Goal: Task Accomplishment & Management: Complete application form

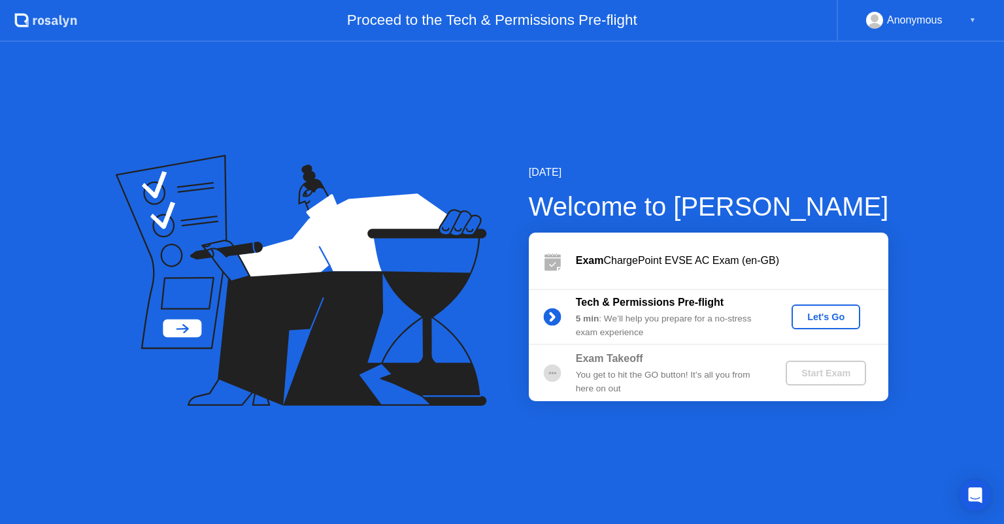
click at [842, 320] on div "Let's Go" at bounding box center [826, 317] width 58 height 10
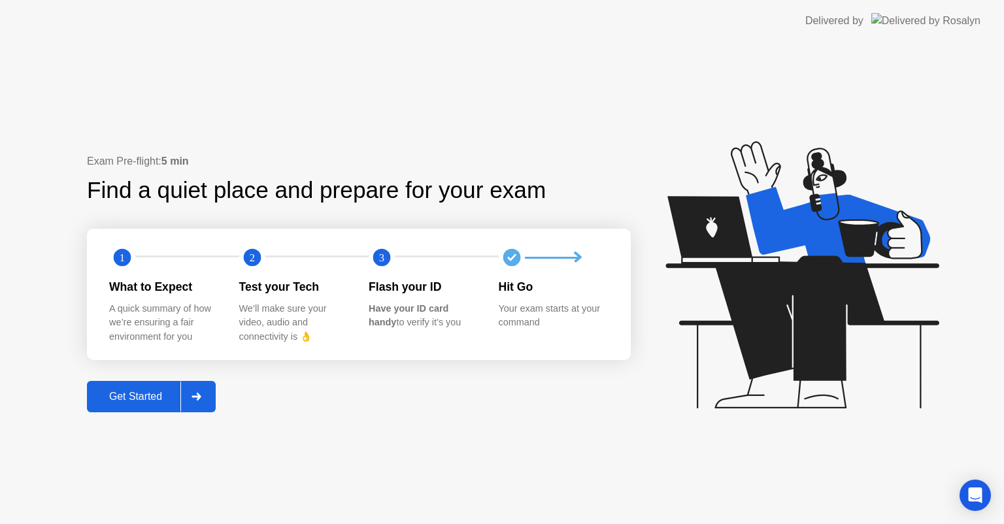
click at [123, 384] on button "Get Started" at bounding box center [151, 396] width 129 height 31
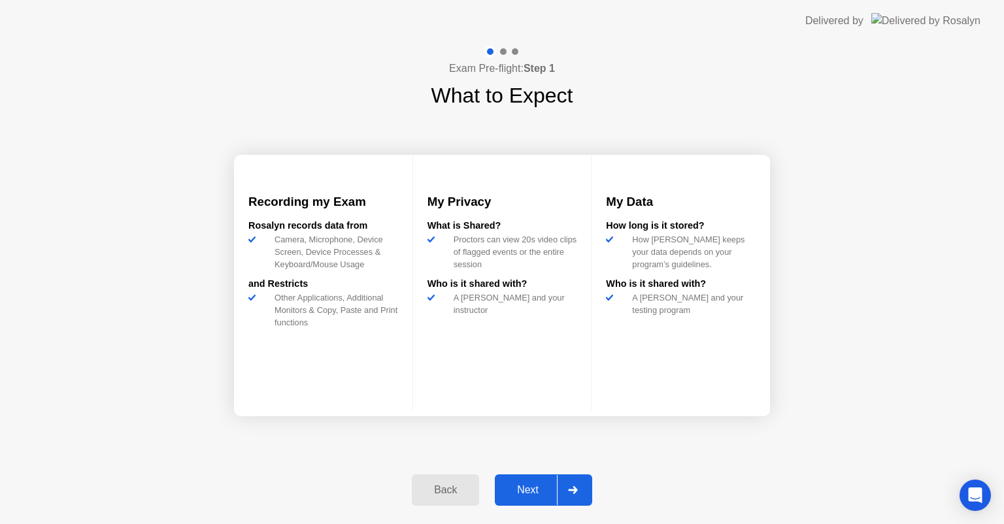
click at [573, 483] on div at bounding box center [572, 490] width 31 height 30
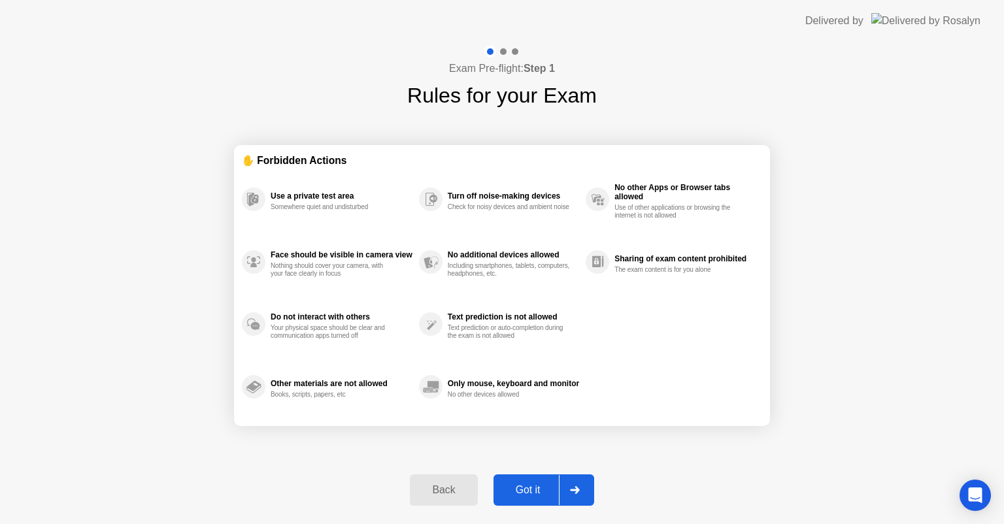
click at [562, 485] on div at bounding box center [574, 490] width 31 height 30
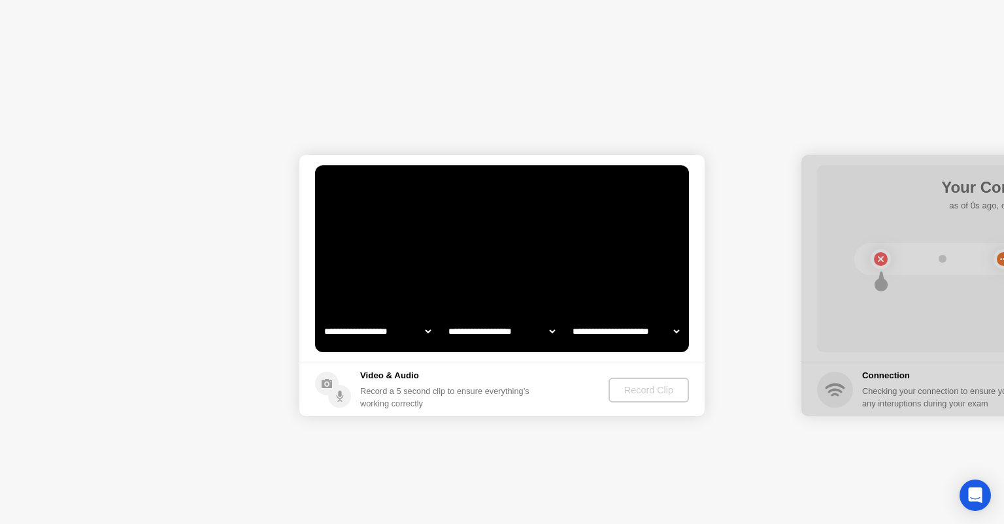
select select "**********"
select select "*******"
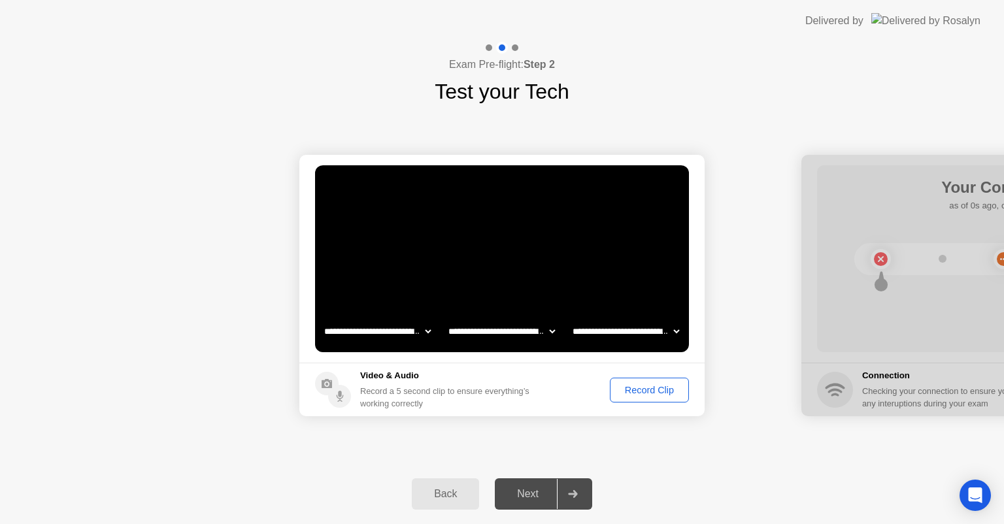
click at [656, 382] on button "Record Clip" at bounding box center [649, 390] width 79 height 25
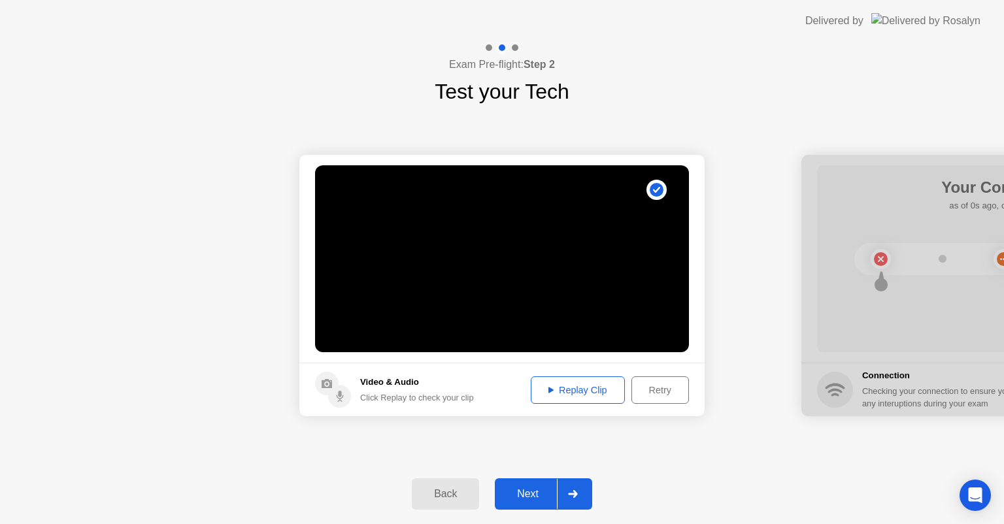
click at [552, 474] on div "Back Next" at bounding box center [502, 494] width 1004 height 60
click at [553, 488] on div "Next" at bounding box center [528, 494] width 58 height 12
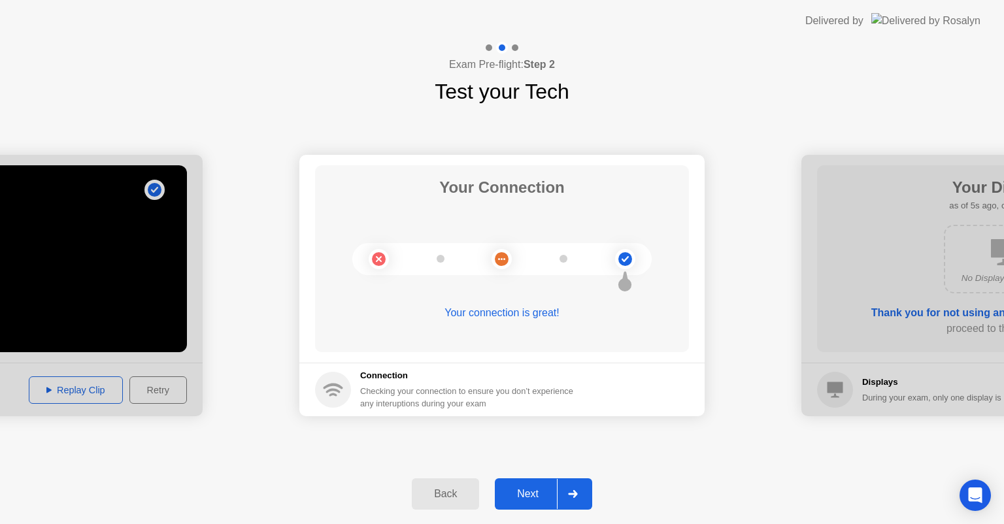
click at [578, 492] on div at bounding box center [572, 494] width 31 height 30
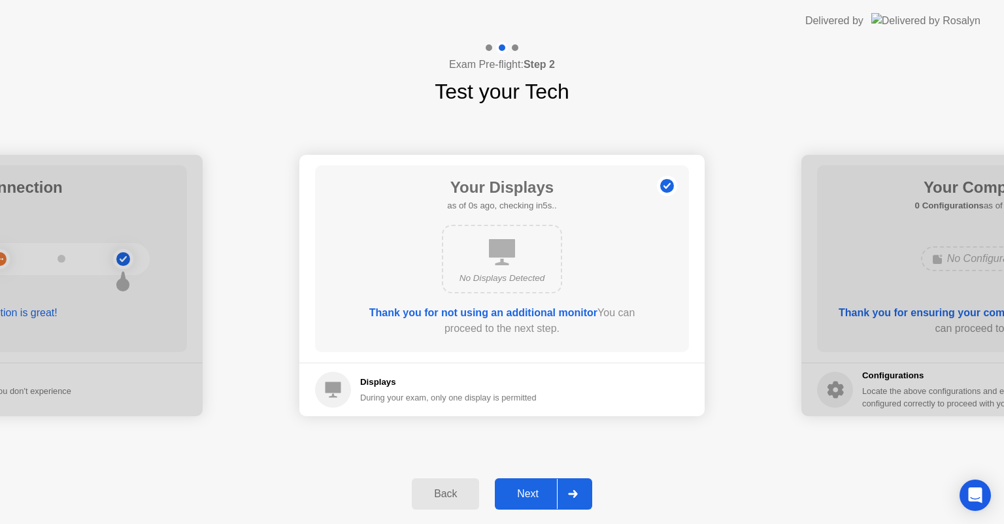
click at [578, 492] on div at bounding box center [572, 494] width 31 height 30
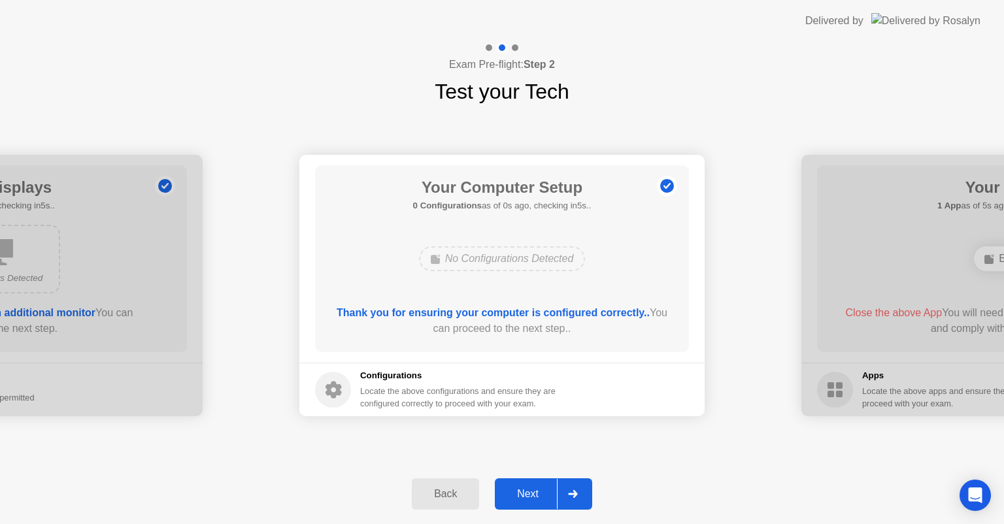
click at [578, 492] on div at bounding box center [572, 494] width 31 height 30
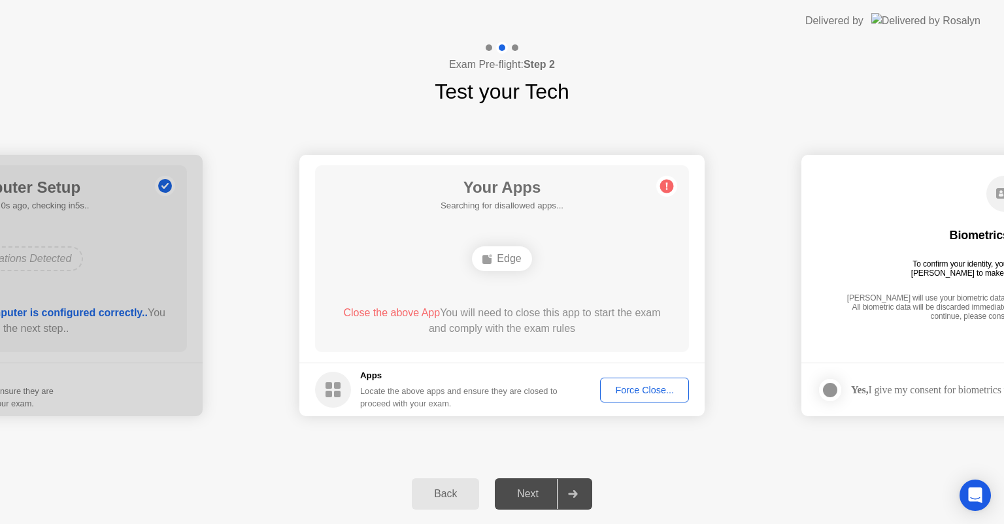
click at [639, 385] on div "Force Close..." at bounding box center [645, 390] width 80 height 10
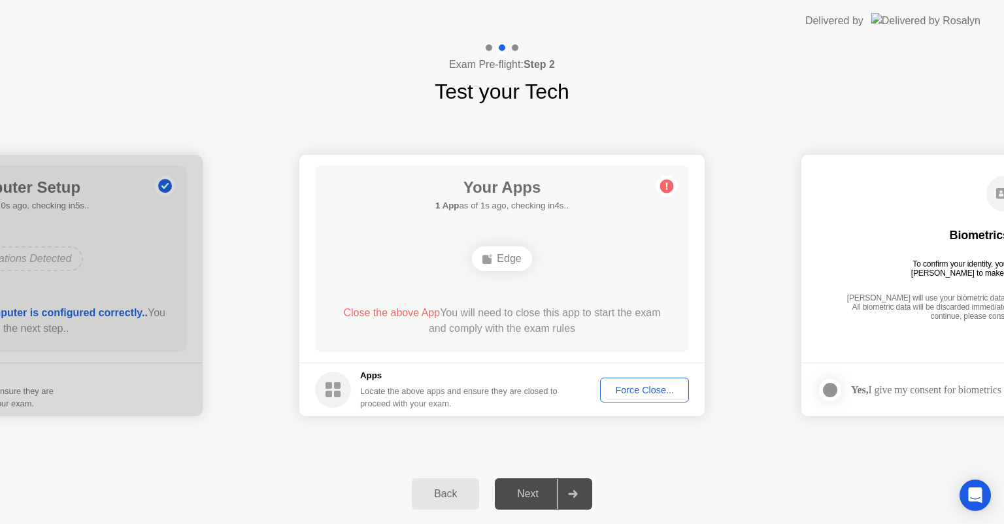
click at [651, 386] on div "Force Close..." at bounding box center [645, 390] width 80 height 10
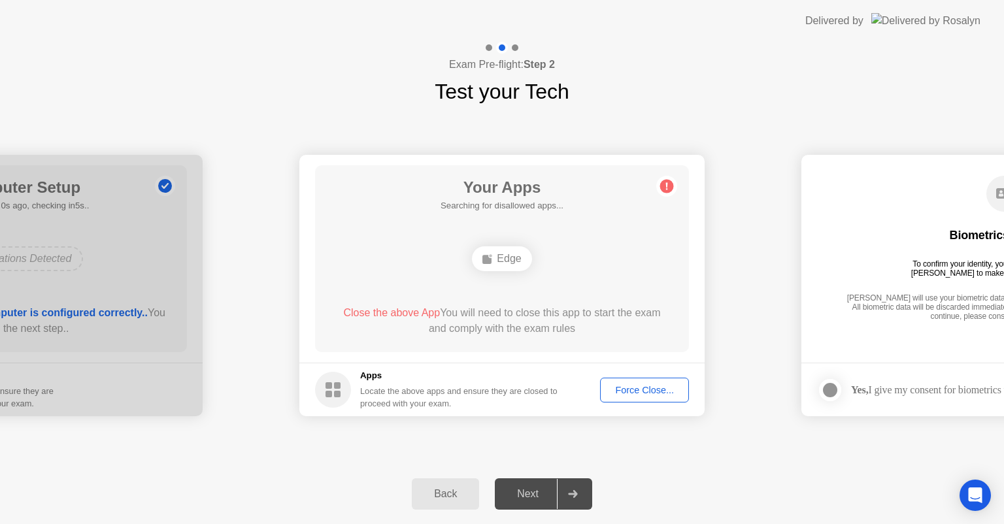
click at [621, 478] on div "Back Next" at bounding box center [502, 494] width 1004 height 60
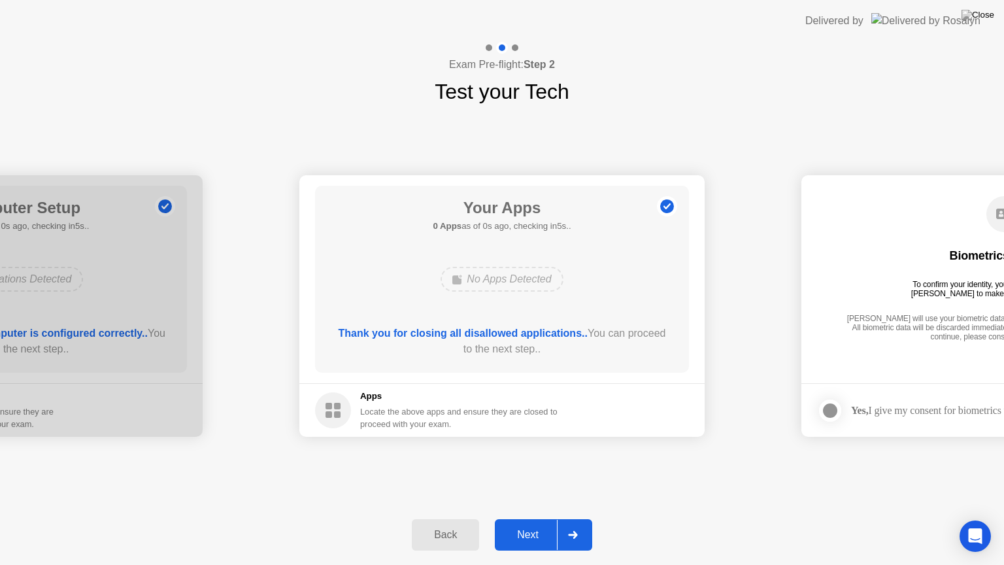
click at [552, 523] on div "Next" at bounding box center [528, 535] width 58 height 12
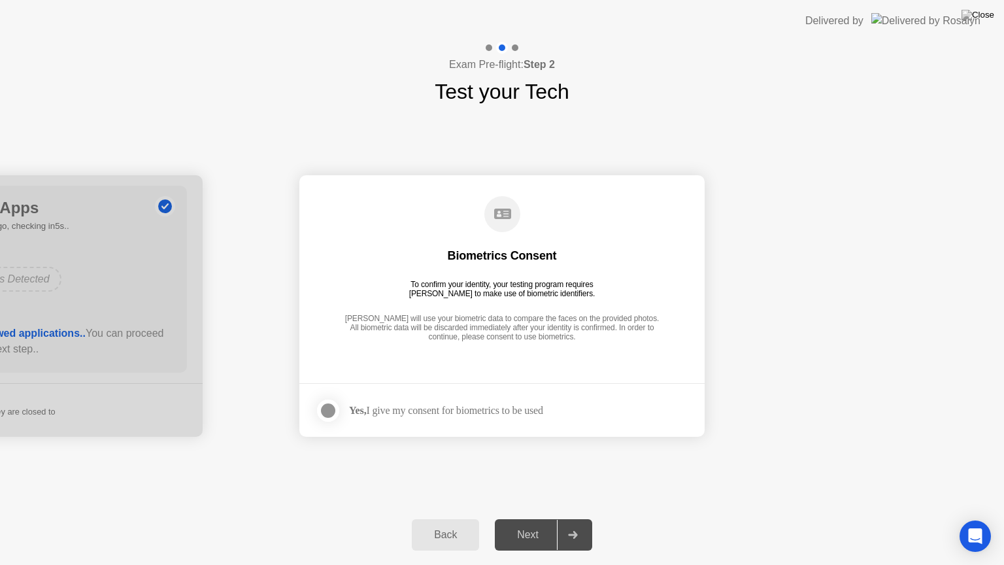
click at [340, 412] on label at bounding box center [332, 410] width 34 height 26
click at [552, 523] on div "Next" at bounding box center [528, 535] width 58 height 12
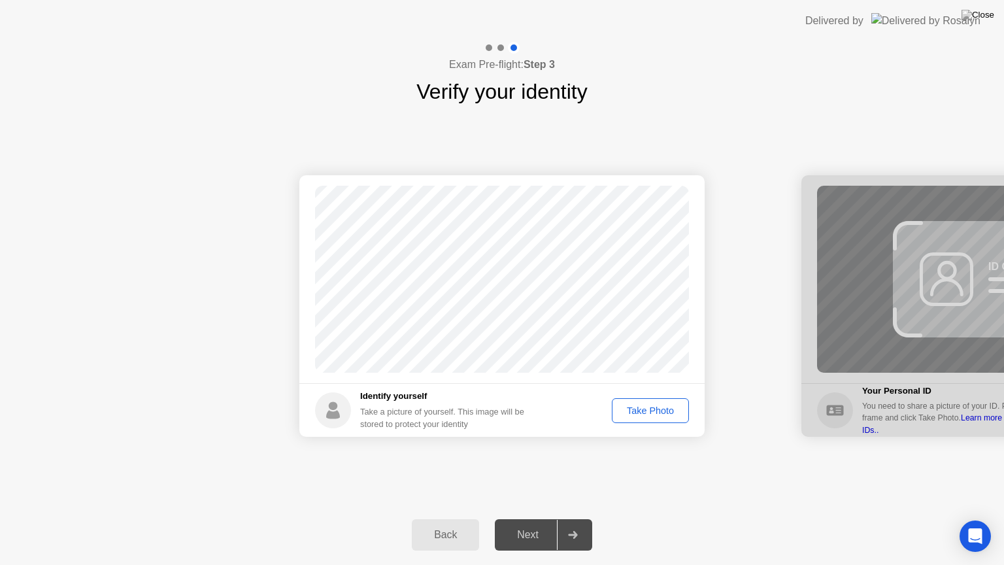
click at [641, 405] on div "Take Photo" at bounding box center [650, 410] width 68 height 10
click at [533, 523] on div "Next" at bounding box center [528, 535] width 58 height 12
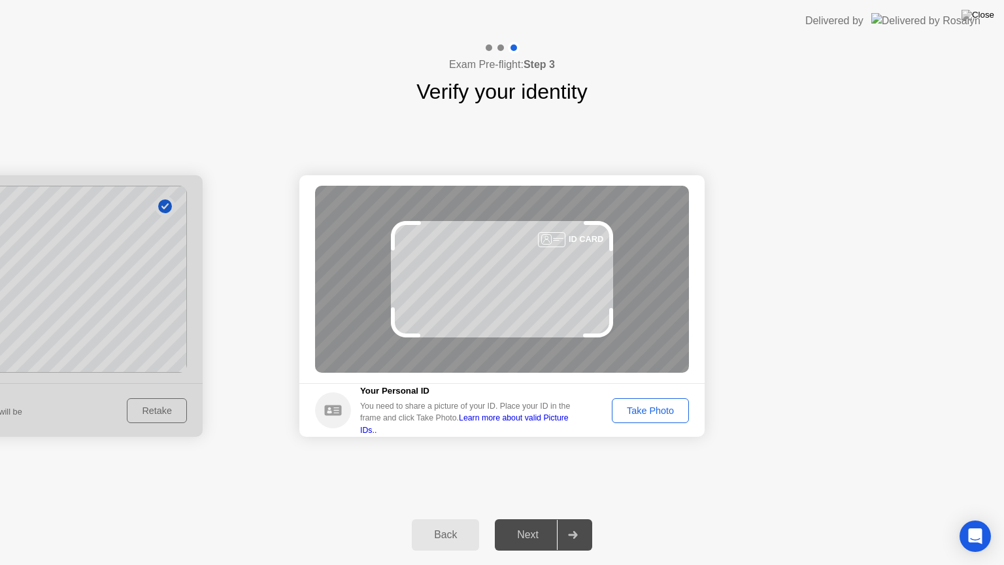
click at [664, 408] on div "Take Photo" at bounding box center [650, 410] width 68 height 10
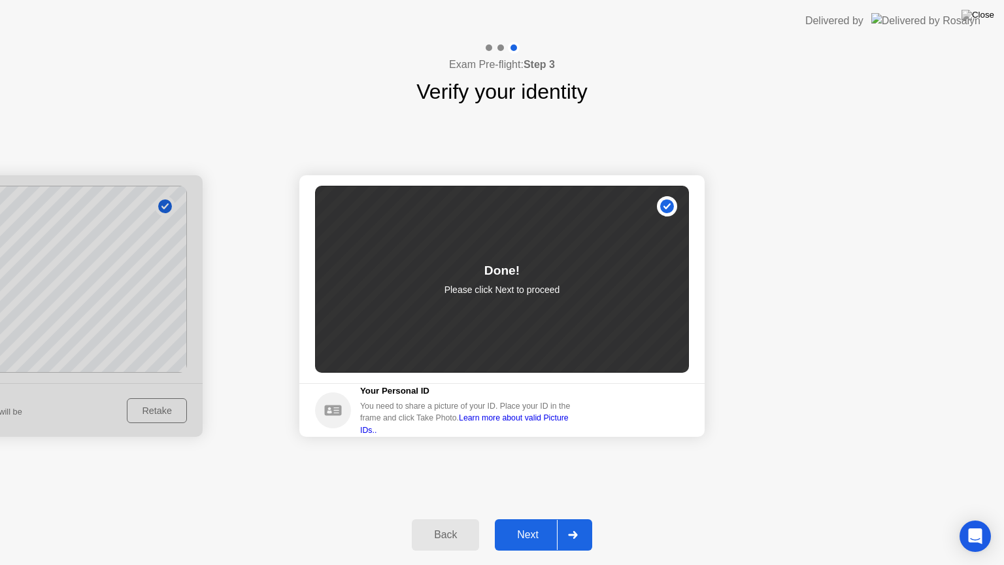
click at [578, 523] on icon at bounding box center [573, 535] width 10 height 8
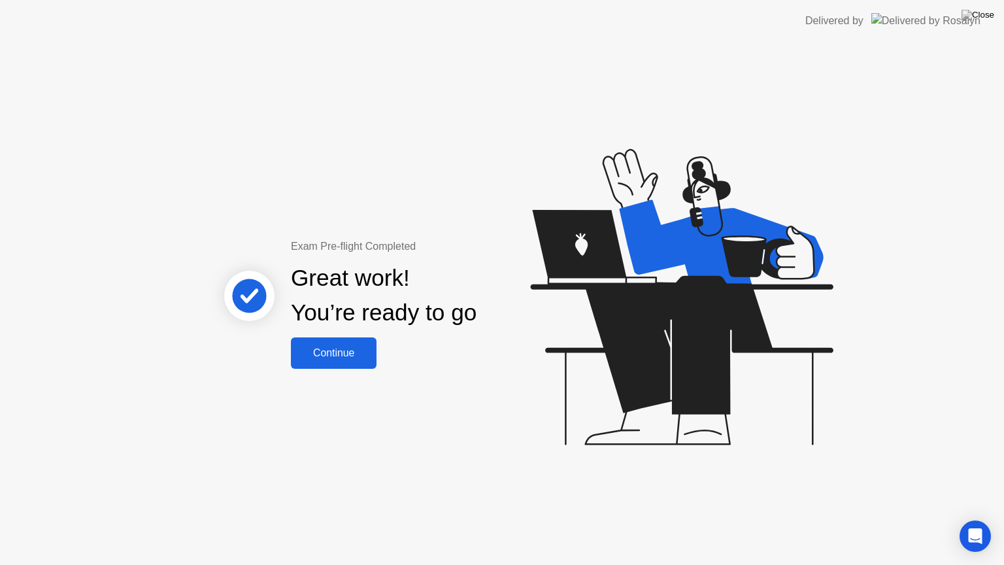
click at [354, 359] on div "Continue" at bounding box center [334, 353] width 78 height 12
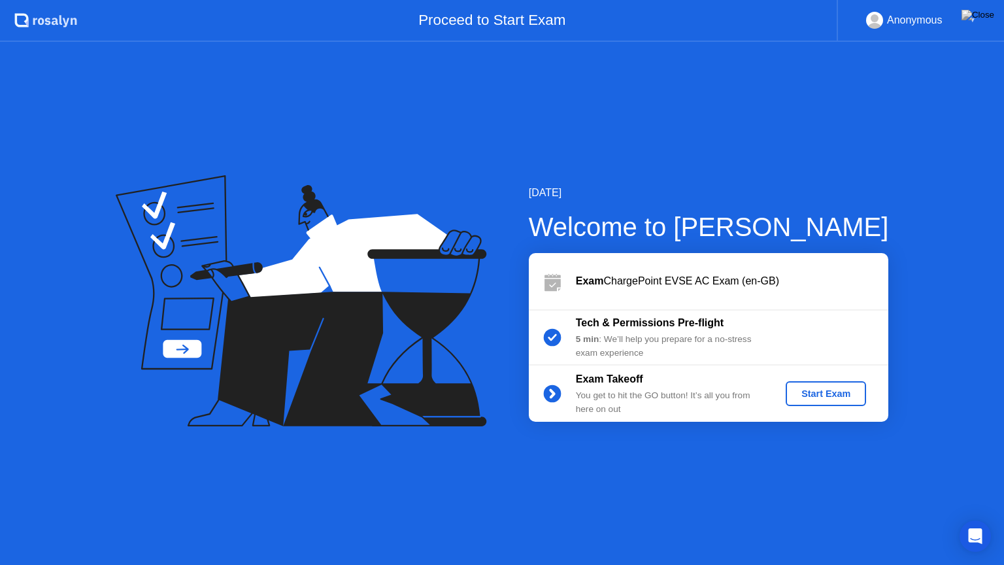
click at [826, 395] on div "Start Exam" at bounding box center [826, 393] width 70 height 10
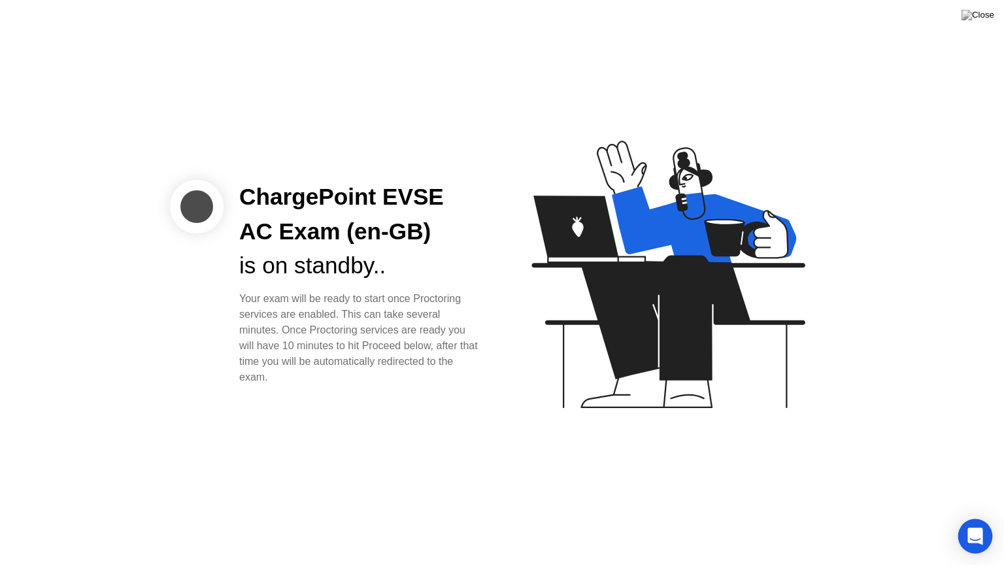
click at [972, 523] on icon "Open Intercom Messenger" at bounding box center [975, 535] width 17 height 17
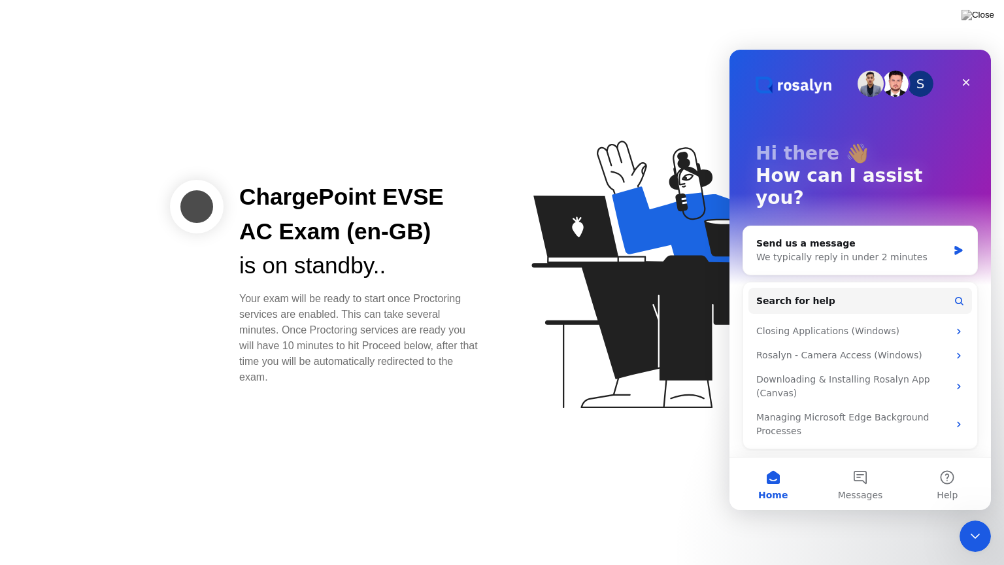
click at [623, 472] on div "ChargePoint EVSE AC Exam (en-GB) is on standby.. Your exam will be ready to sta…" at bounding box center [502, 282] width 1004 height 565
click at [982, 523] on div "Close Intercom Messenger" at bounding box center [972, 533] width 31 height 31
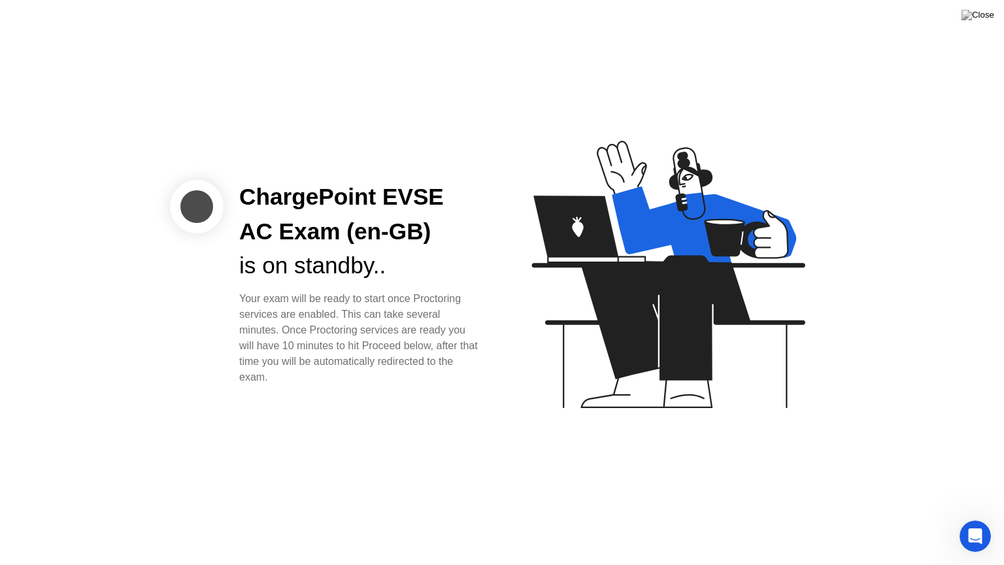
click at [27, 307] on div "ChargePoint EVSE AC Exam (en-GB) is on standby.. Your exam will be ready to sta…" at bounding box center [502, 282] width 1004 height 565
click at [291, 271] on div "is on standby.." at bounding box center [360, 265] width 242 height 35
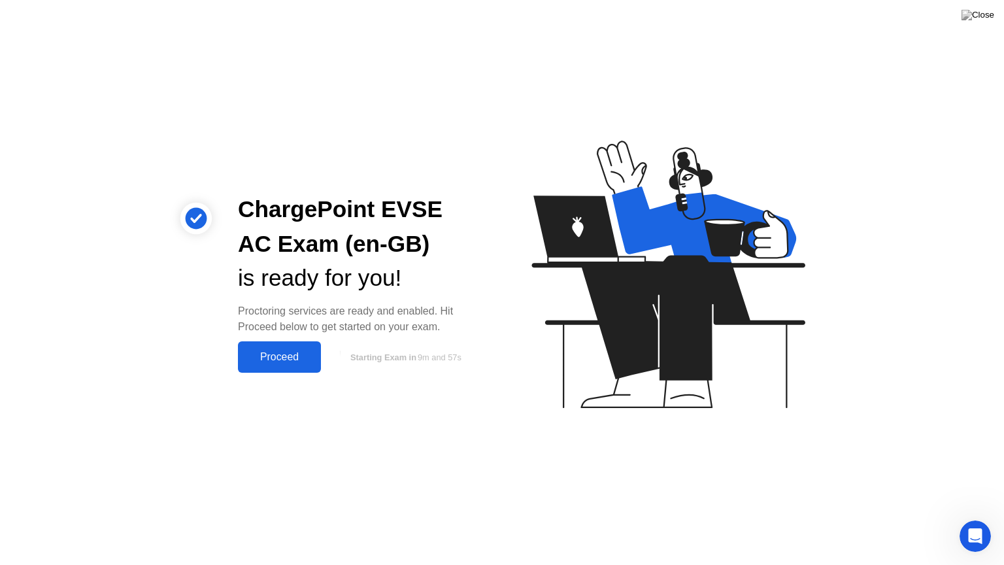
click at [304, 361] on div "Proceed" at bounding box center [279, 357] width 75 height 12
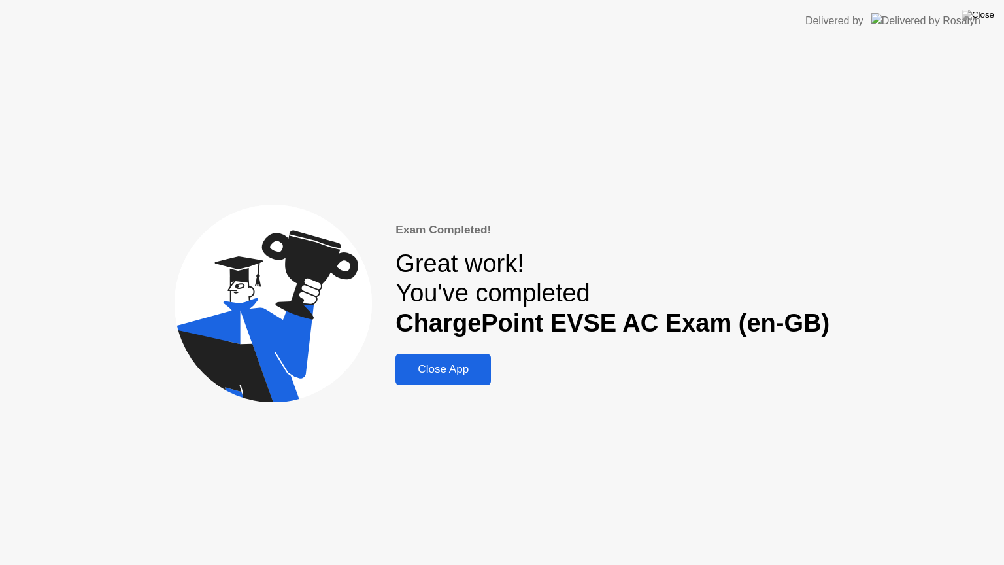
click at [457, 371] on div "Close App" at bounding box center [443, 369] width 88 height 13
